Goal: Transaction & Acquisition: Purchase product/service

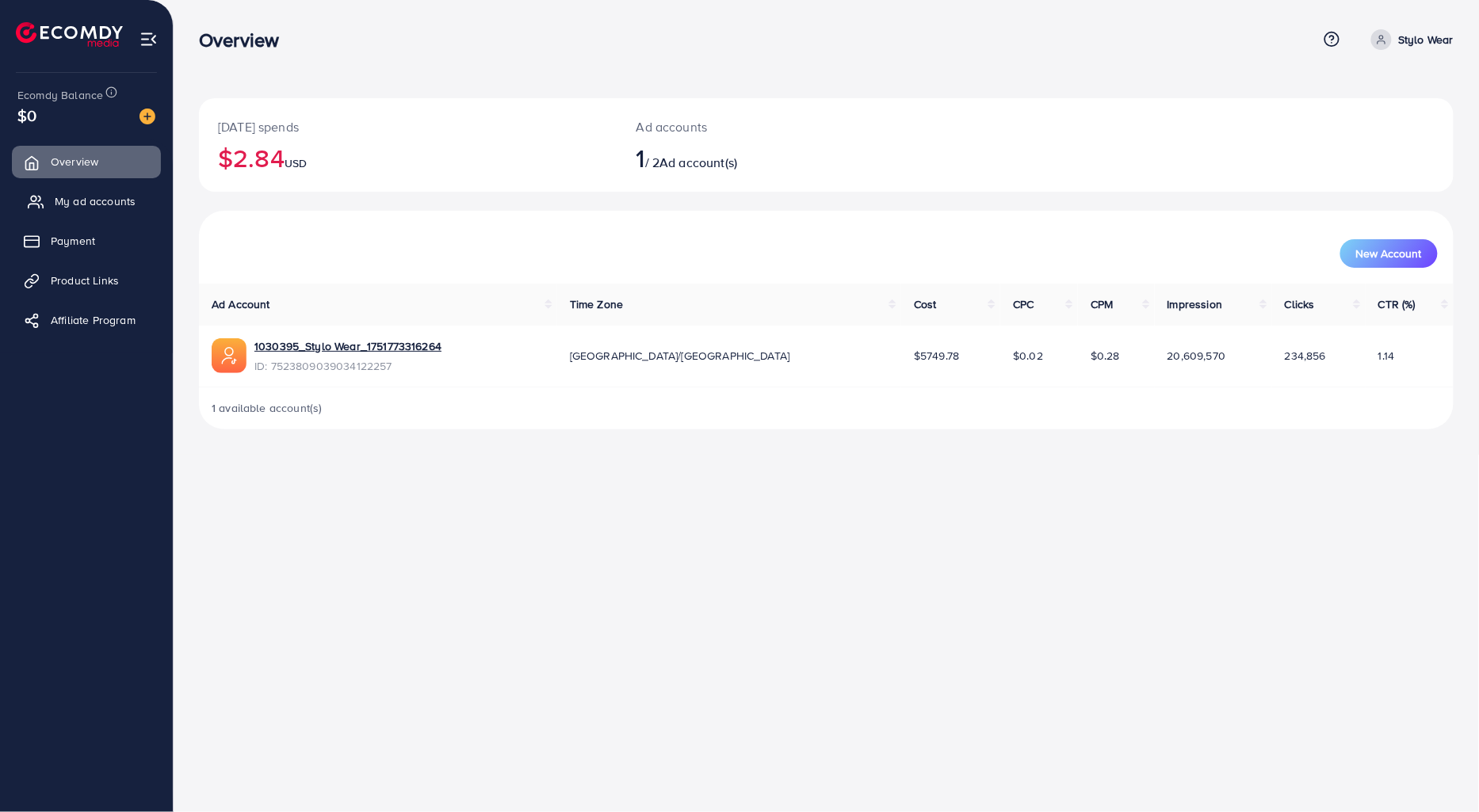
click at [50, 194] on link "My ad accounts" at bounding box center [87, 201] width 149 height 32
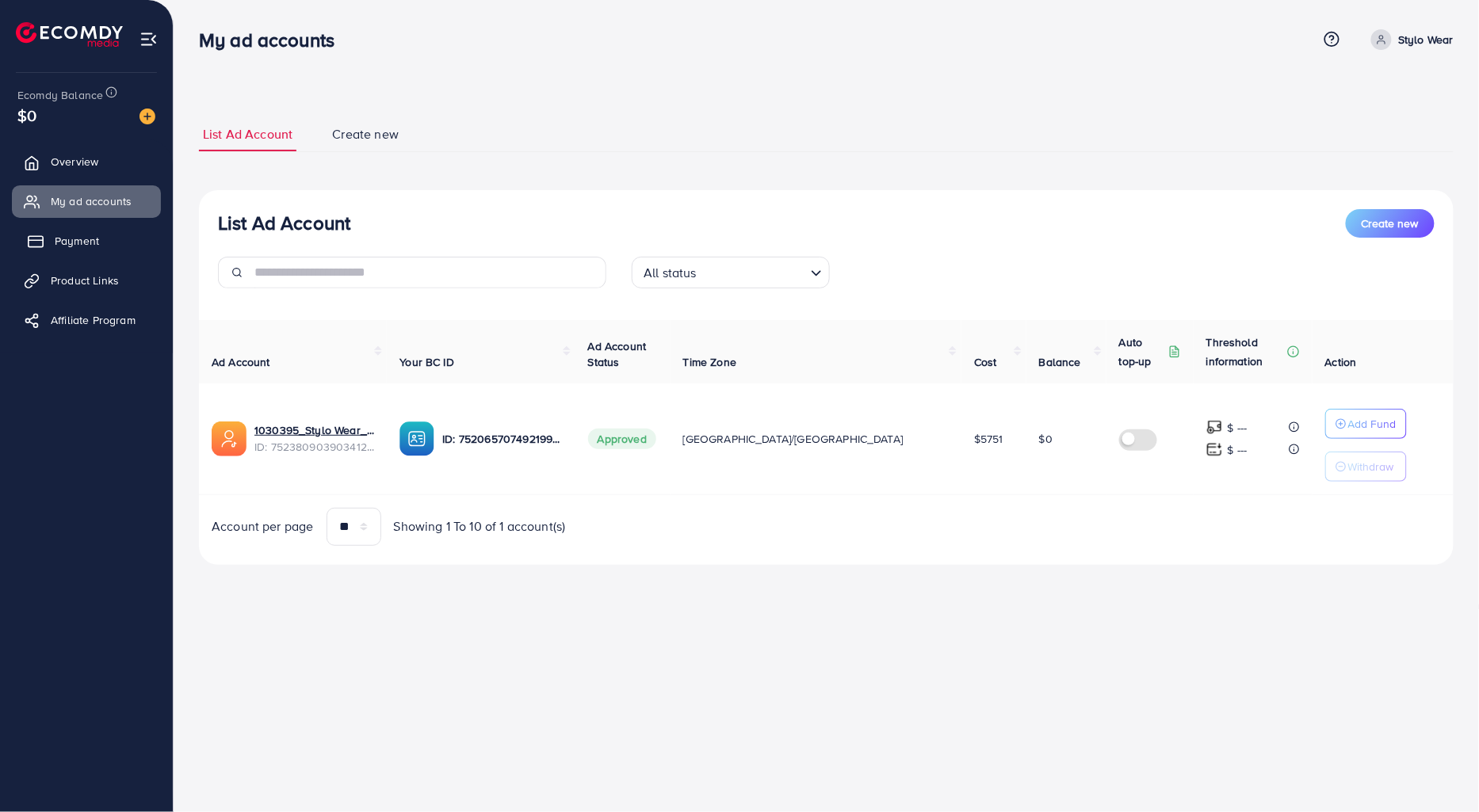
click at [109, 233] on link "Payment" at bounding box center [87, 241] width 149 height 32
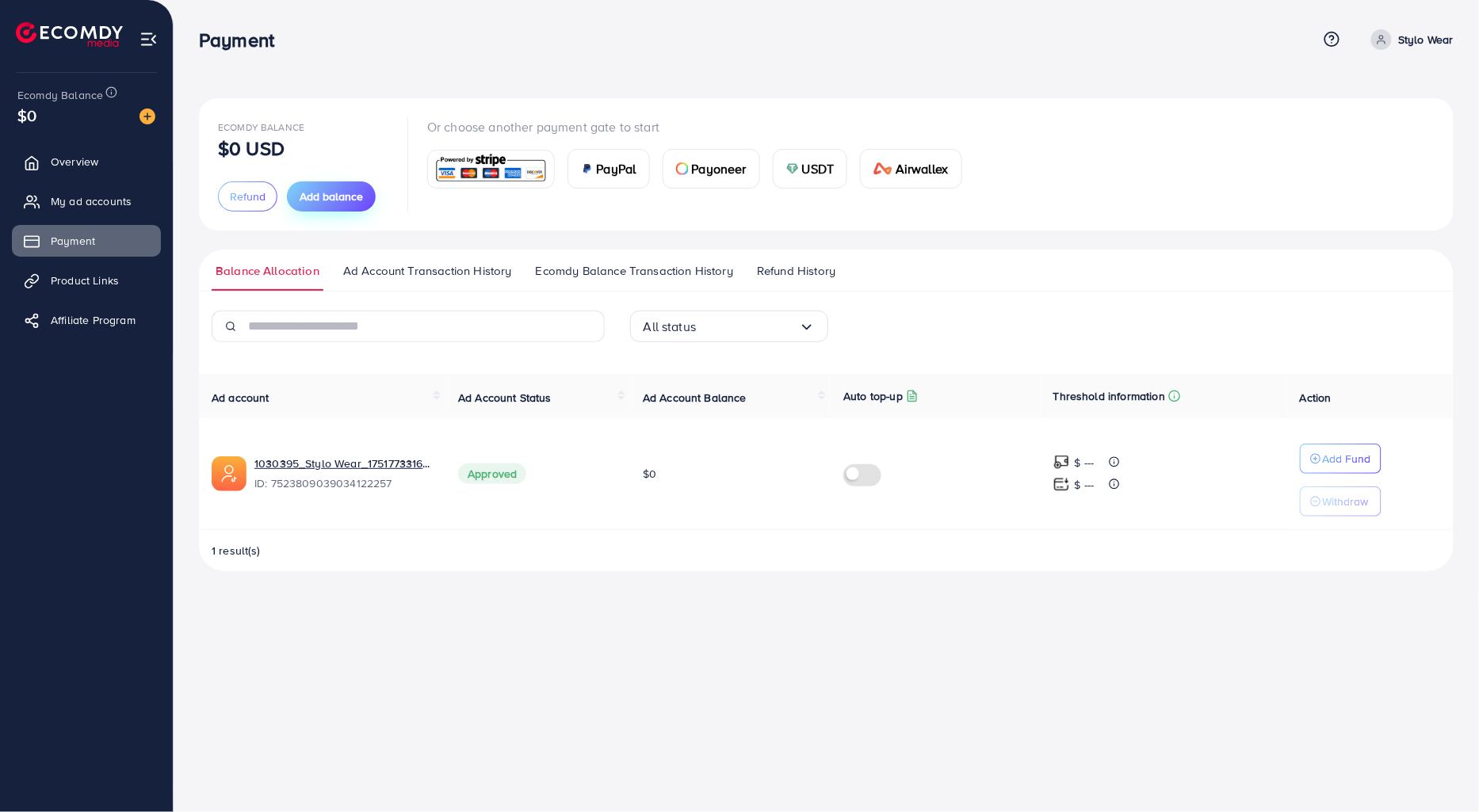
click at [297, 192] on button "Add balance" at bounding box center [331, 196] width 89 height 30
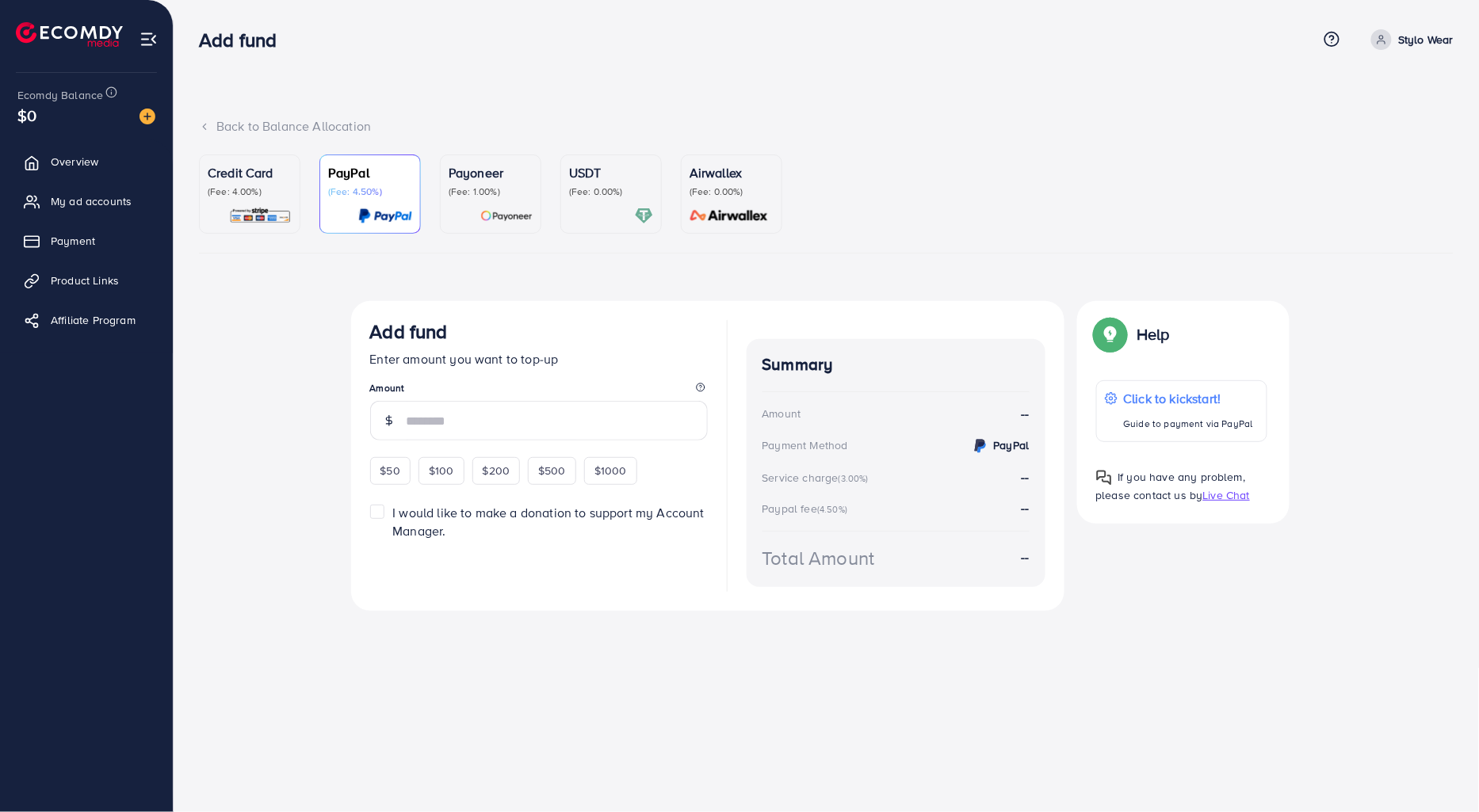
click at [227, 224] on div at bounding box center [249, 216] width 84 height 18
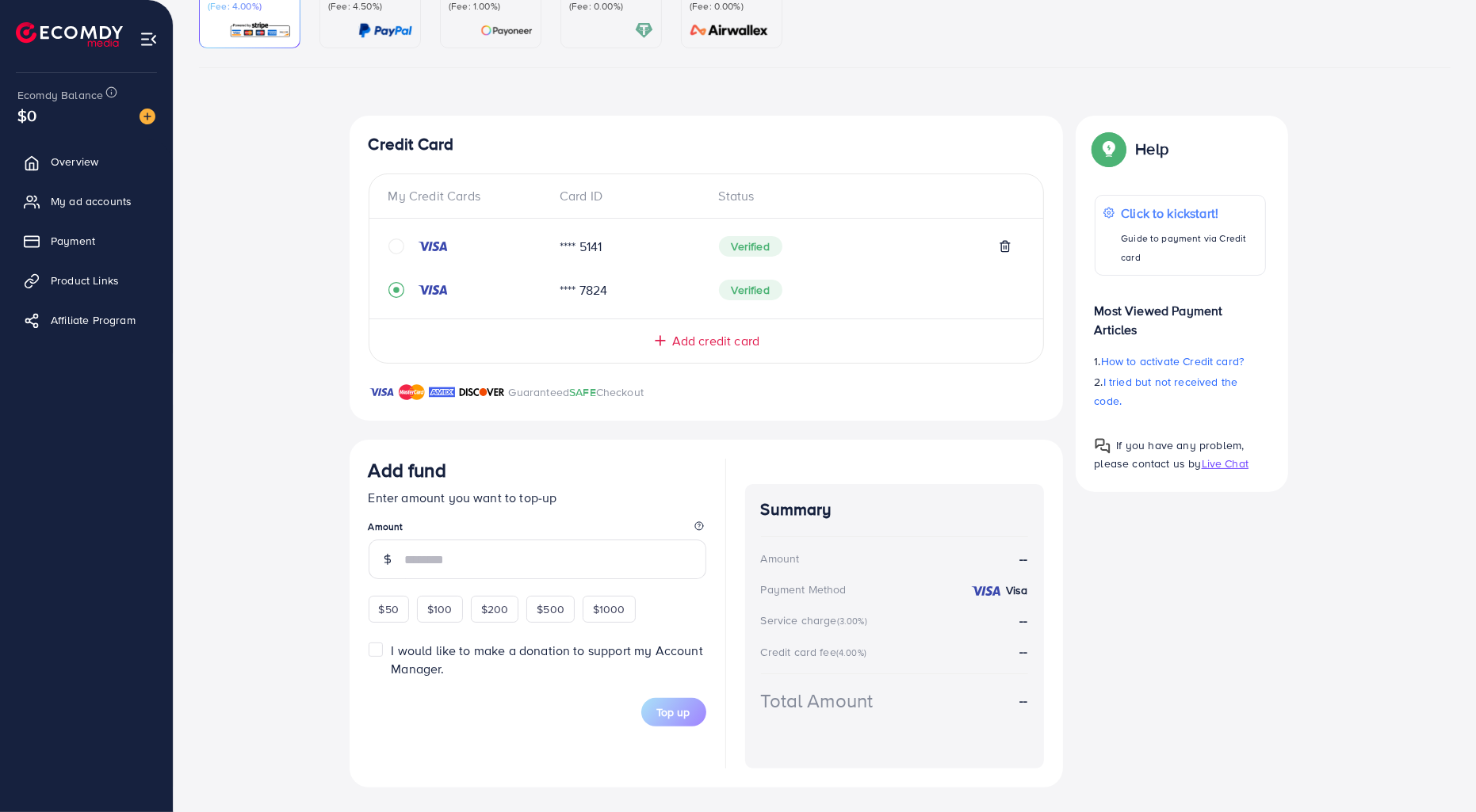
scroll to position [186, 0]
click at [446, 615] on span "$100" at bounding box center [440, 608] width 26 height 16
type input "***"
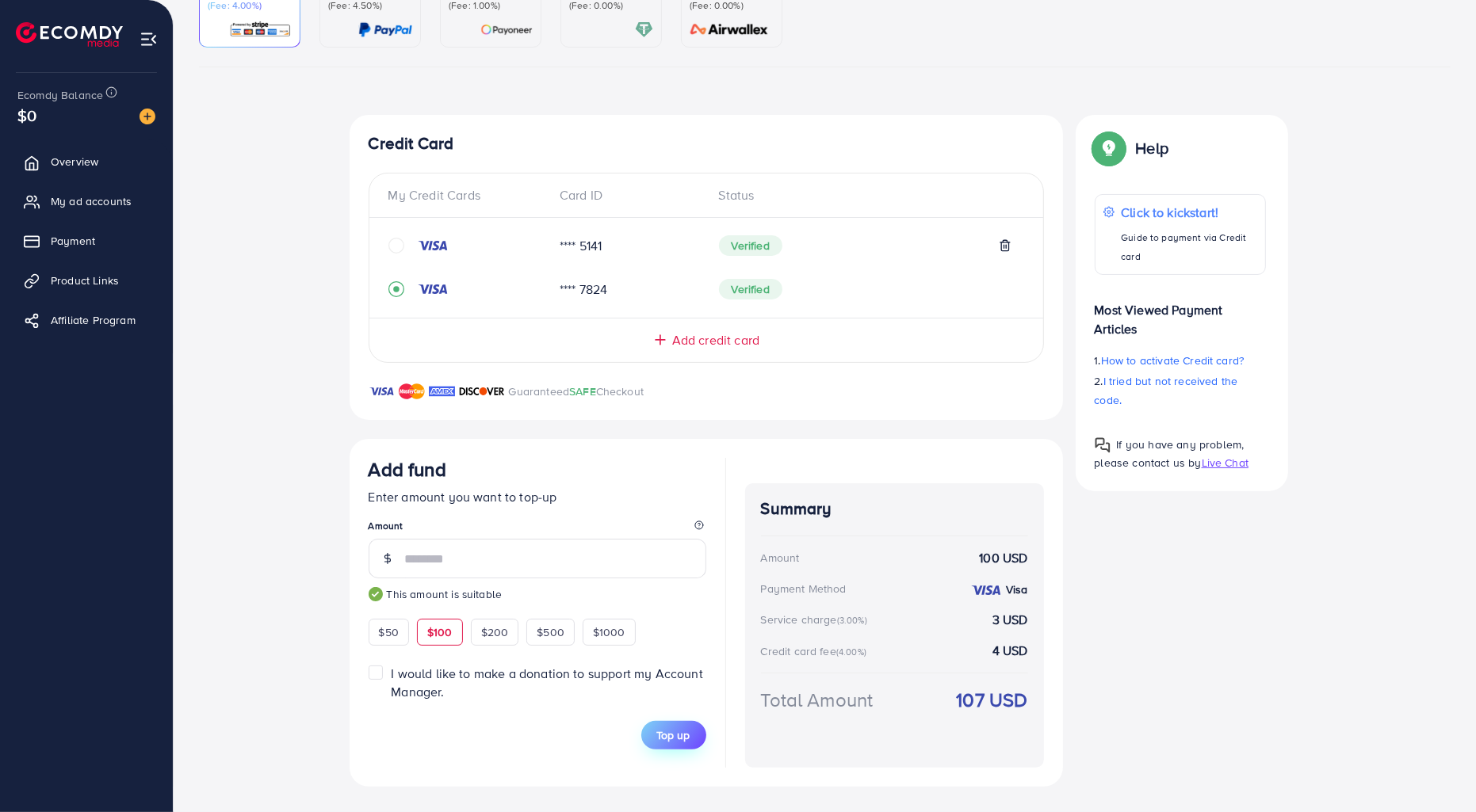
click at [673, 729] on span "Top up" at bounding box center [673, 735] width 34 height 16
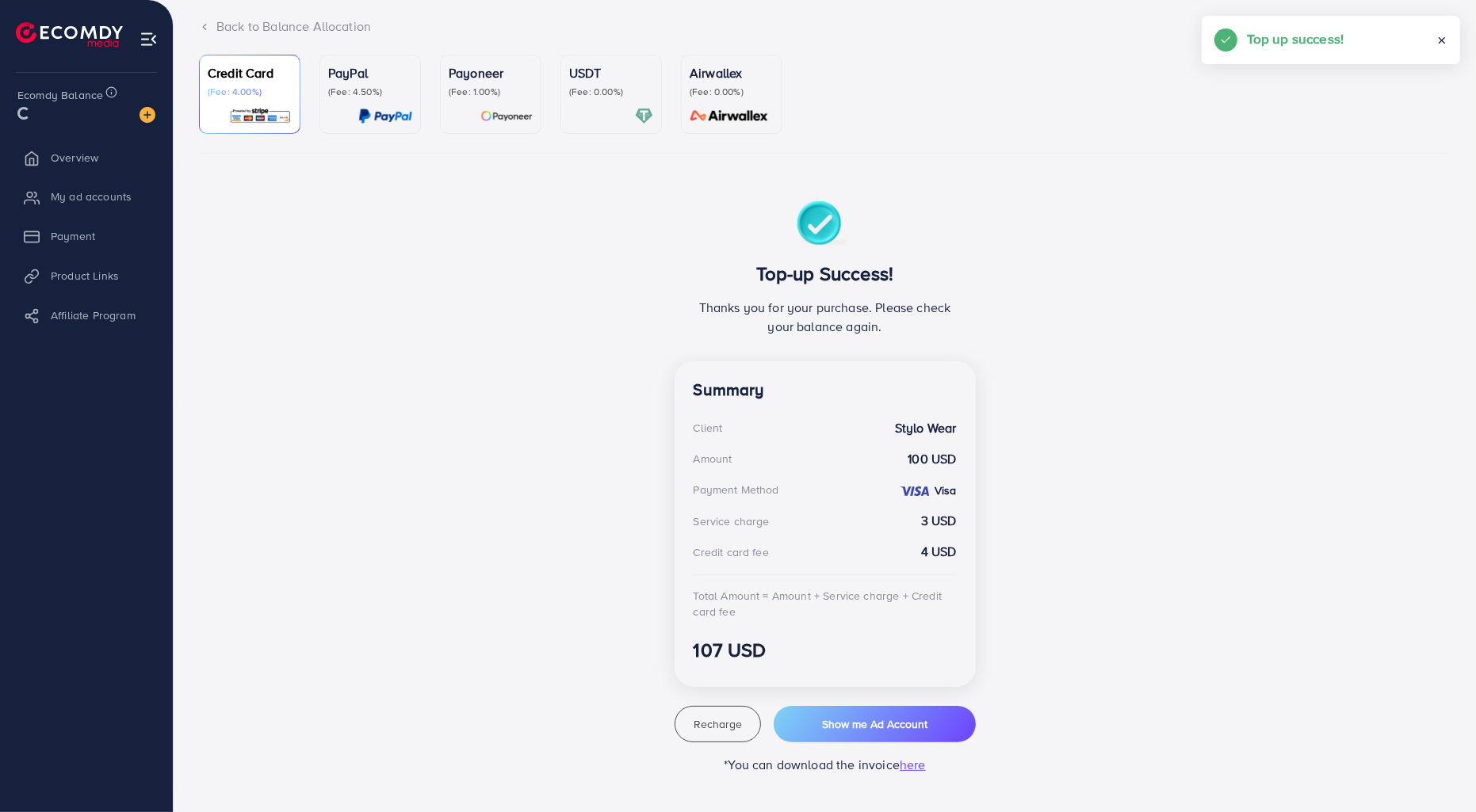
scroll to position [99, 0]
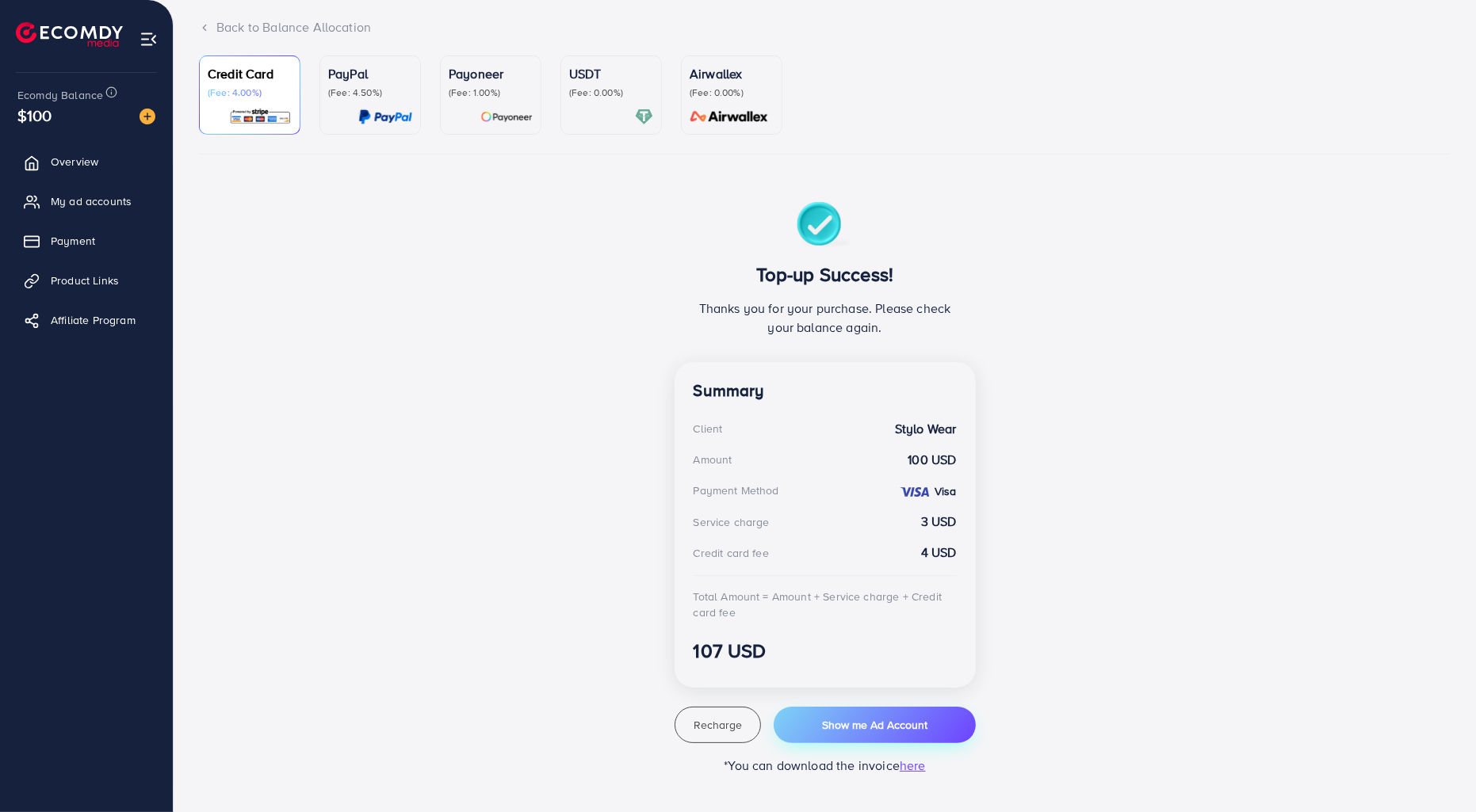
click at [917, 717] on span "Show me Ad Account" at bounding box center [874, 725] width 105 height 16
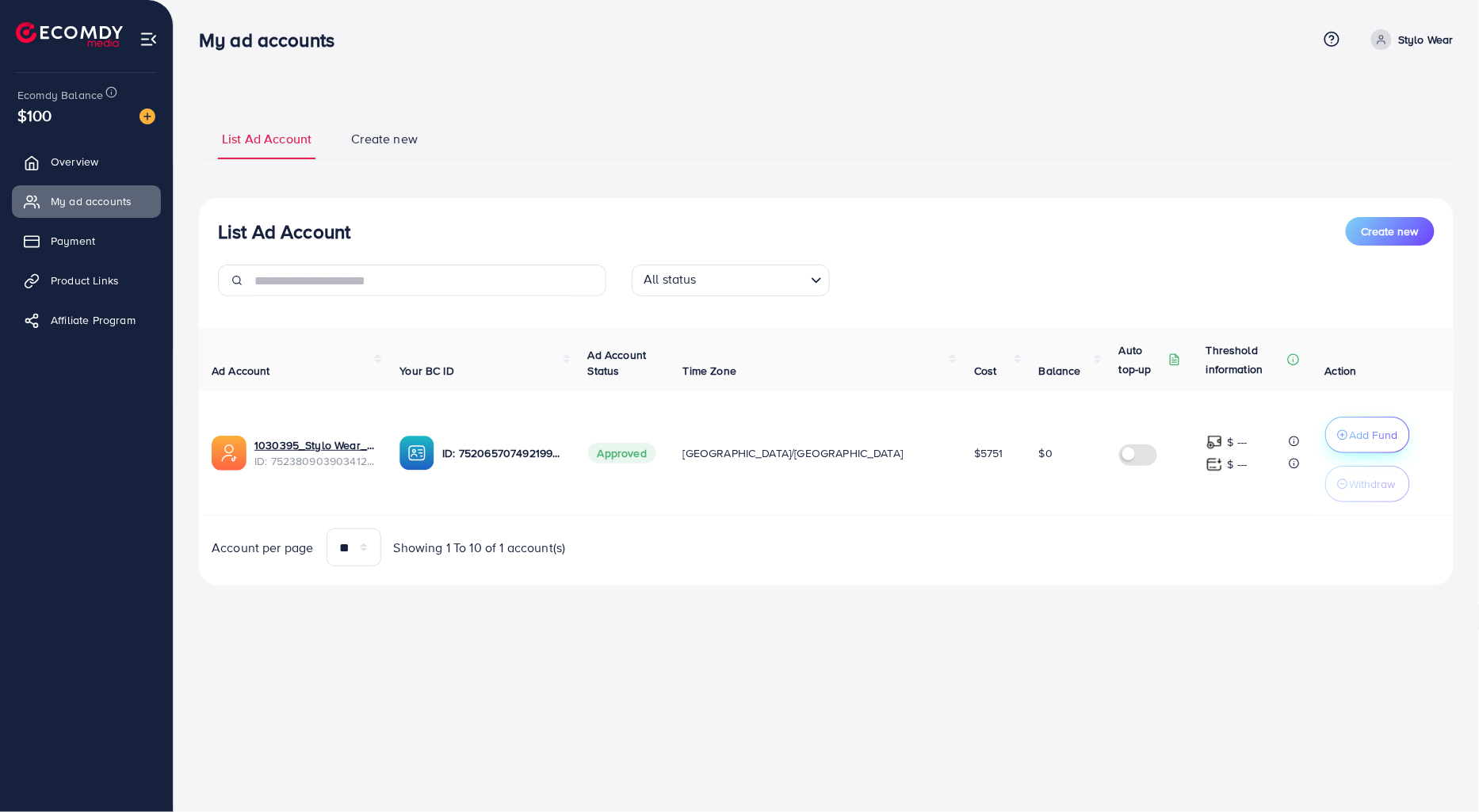
click at [1349, 438] on p "Add Fund" at bounding box center [1373, 435] width 48 height 19
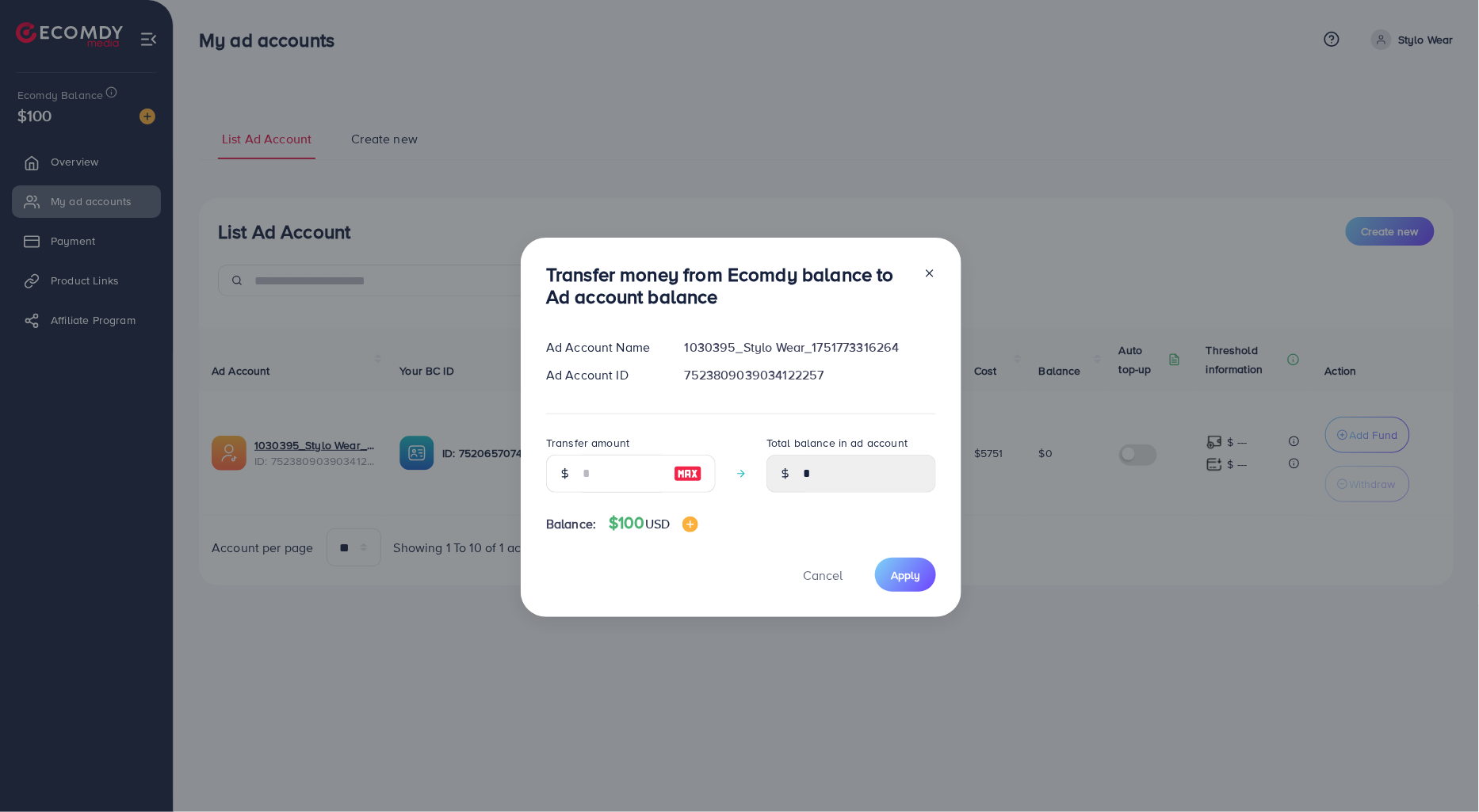
click at [688, 471] on img at bounding box center [688, 474] width 29 height 19
type input "***"
type input "******"
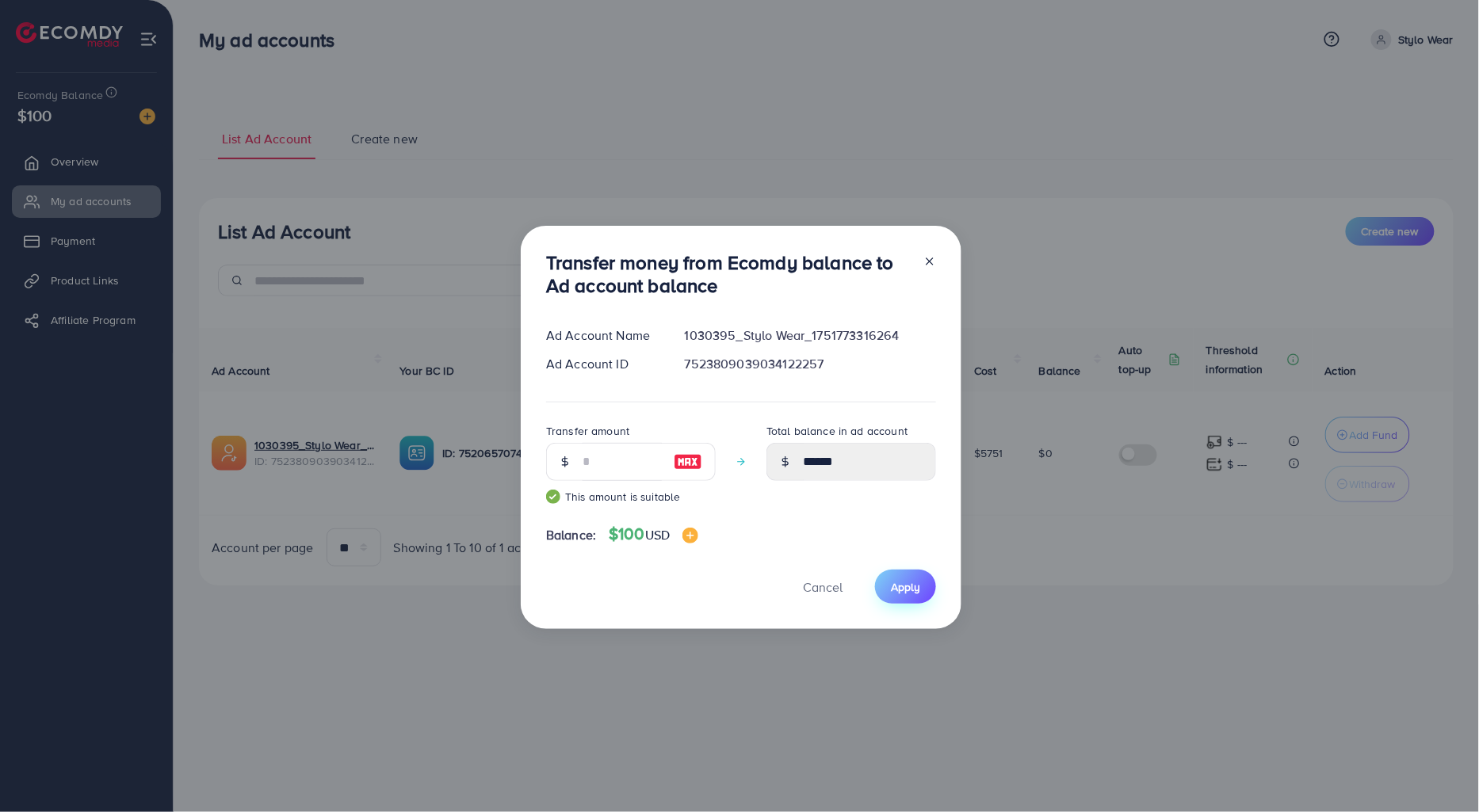
click at [891, 577] on button "Apply" at bounding box center [905, 587] width 61 height 34
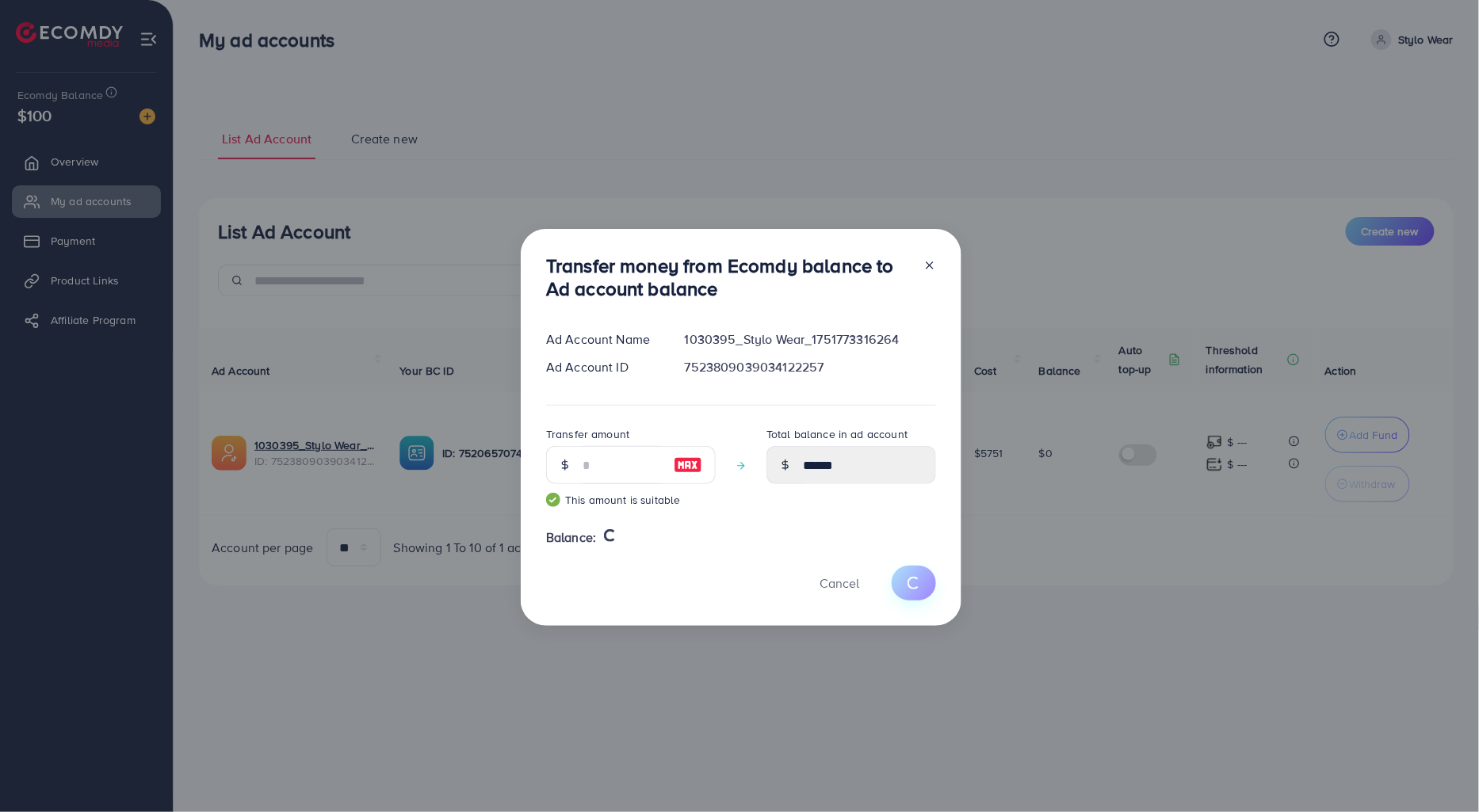
type input "*"
